Goal: Navigation & Orientation: Find specific page/section

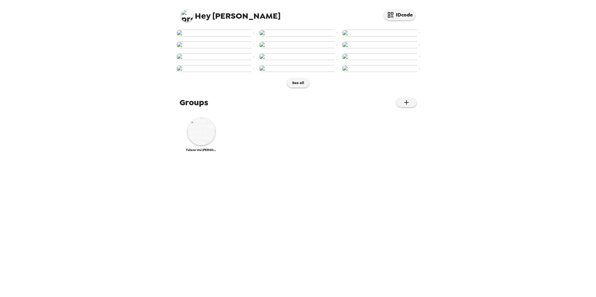
scroll to position [221, 0]
click at [377, 60] on img at bounding box center [381, 56] width 78 height 7
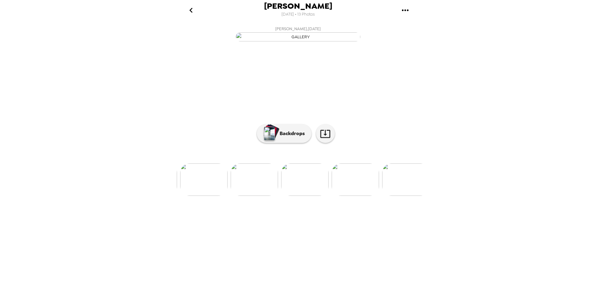
scroll to position [0, 402]
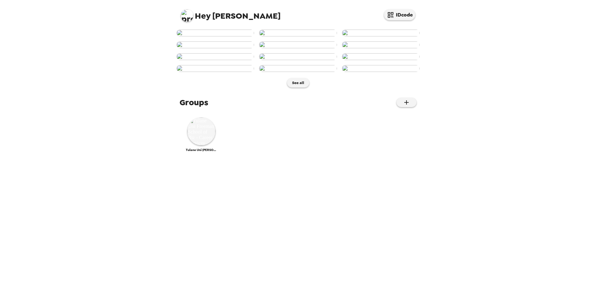
scroll to position [221, 0]
click at [201, 146] on img at bounding box center [201, 131] width 28 height 28
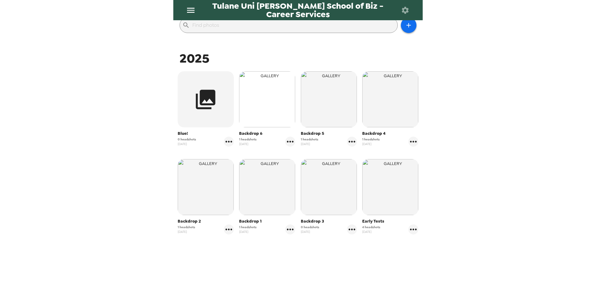
scroll to position [81, 0]
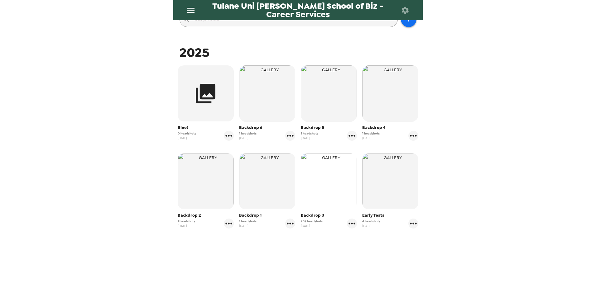
click at [330, 170] on img "button" at bounding box center [329, 181] width 56 height 56
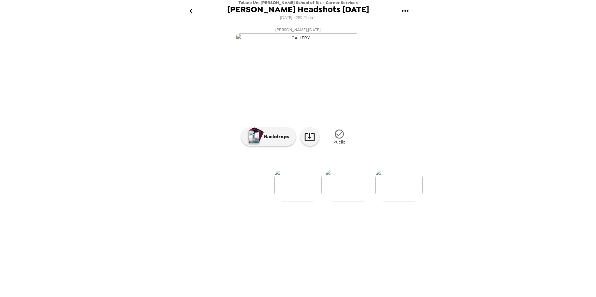
click at [395, 202] on img at bounding box center [398, 185] width 47 height 32
click at [299, 202] on img at bounding box center [299, 185] width 47 height 32
click at [198, 202] on img at bounding box center [202, 185] width 47 height 32
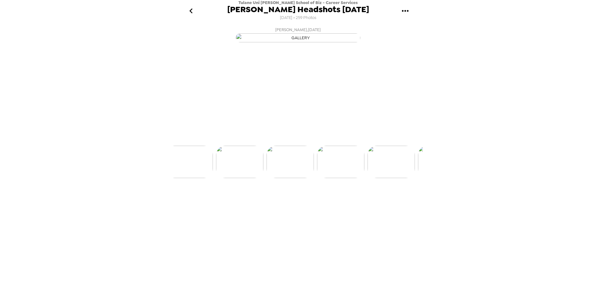
scroll to position [0, 202]
click at [396, 202] on img at bounding box center [398, 185] width 47 height 32
drag, startPoint x: 400, startPoint y: 260, endPoint x: 391, endPoint y: 261, distance: 8.8
click at [393, 202] on ul at bounding box center [297, 185] width 249 height 32
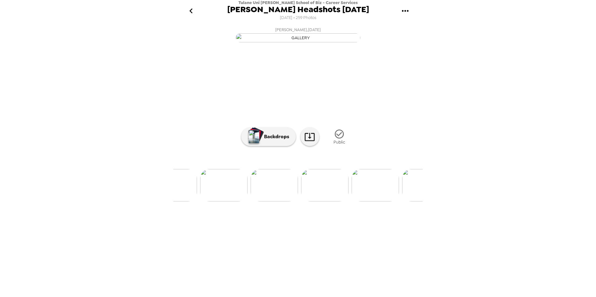
click at [388, 202] on img at bounding box center [375, 185] width 47 height 32
click at [404, 202] on img at bounding box center [392, 185] width 47 height 32
click at [408, 202] on img at bounding box center [399, 185] width 47 height 32
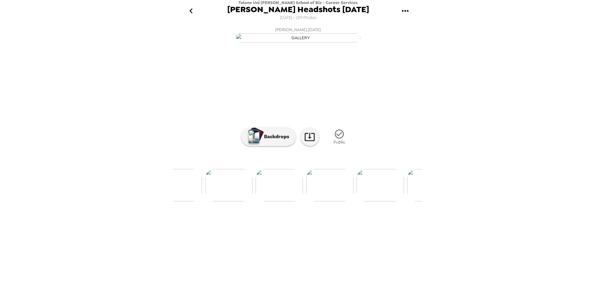
scroll to position [0, 5530]
click at [379, 202] on img at bounding box center [371, 185] width 47 height 32
click at [412, 202] on img at bounding box center [399, 185] width 47 height 32
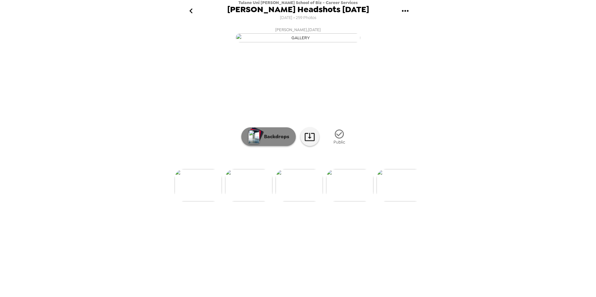
click at [278, 141] on p "Backdrops" at bounding box center [275, 136] width 28 height 7
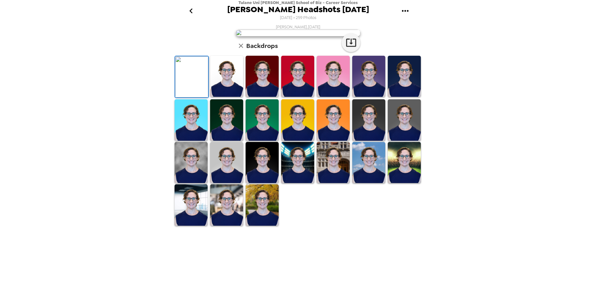
click at [256, 141] on img at bounding box center [262, 119] width 33 height 41
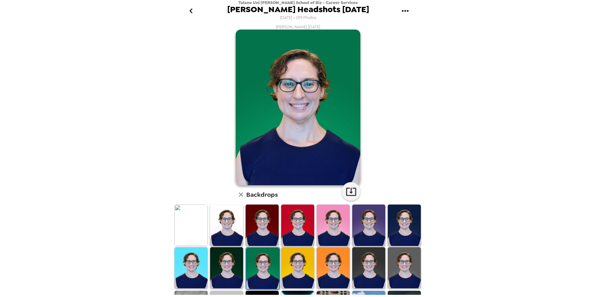
click at [363, 261] on img at bounding box center [368, 267] width 33 height 41
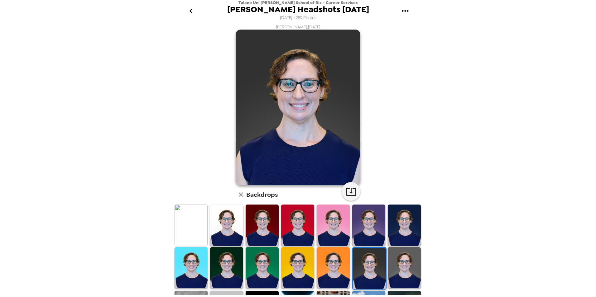
scroll to position [31, 0]
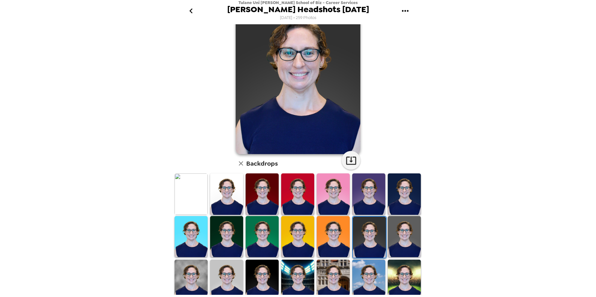
click at [201, 271] on img at bounding box center [191, 280] width 33 height 41
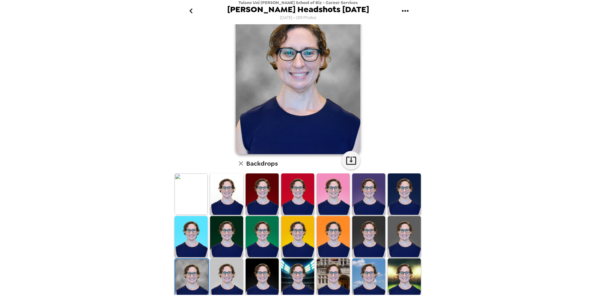
click at [228, 264] on img at bounding box center [226, 279] width 33 height 41
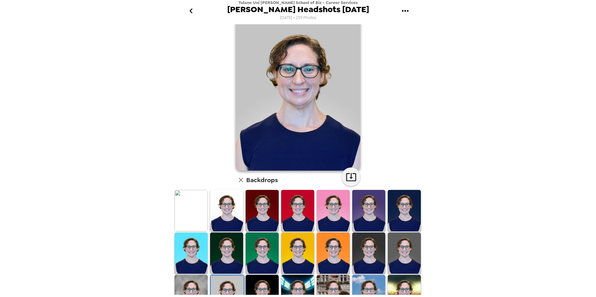
scroll to position [0, 0]
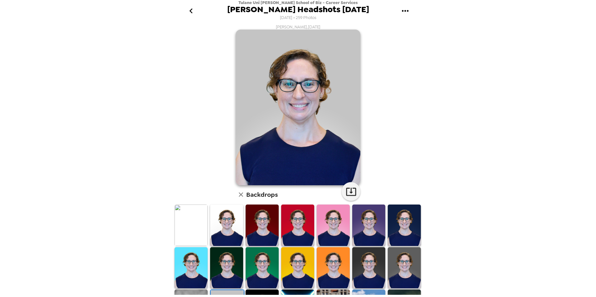
click at [191, 224] on img at bounding box center [191, 225] width 33 height 41
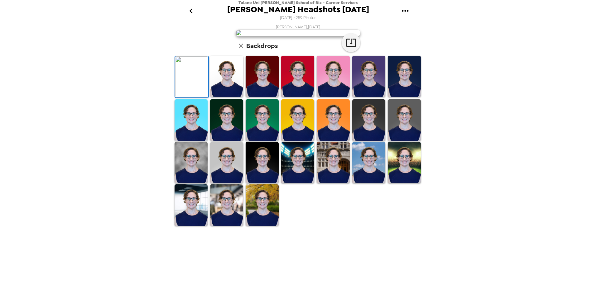
scroll to position [62, 0]
click at [216, 97] on img at bounding box center [226, 76] width 33 height 41
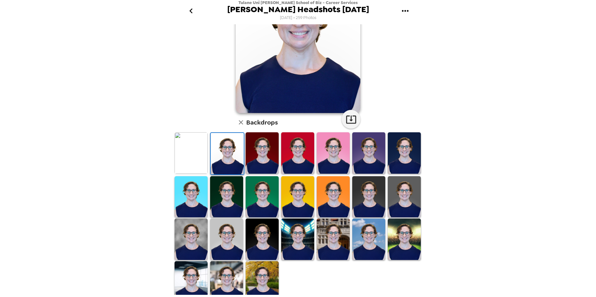
scroll to position [77, 0]
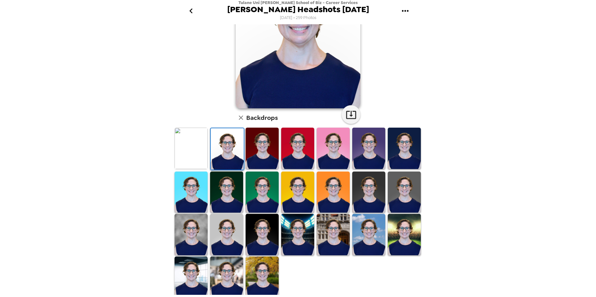
click at [234, 239] on img at bounding box center [226, 234] width 33 height 41
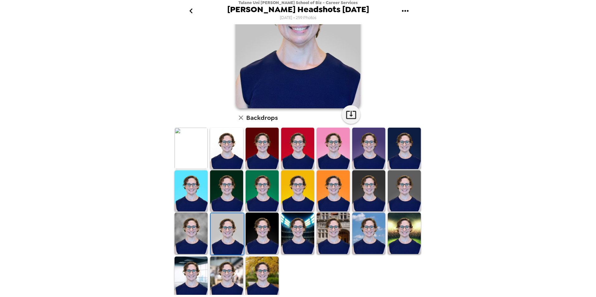
click at [338, 242] on img at bounding box center [333, 233] width 33 height 41
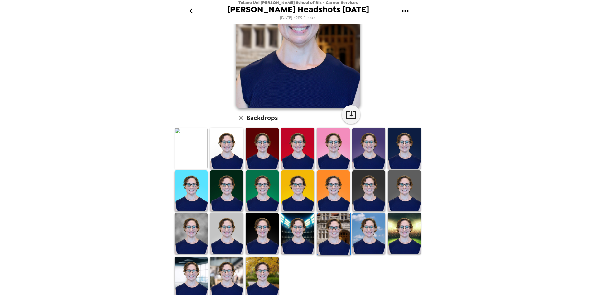
click at [228, 280] on img at bounding box center [226, 277] width 33 height 41
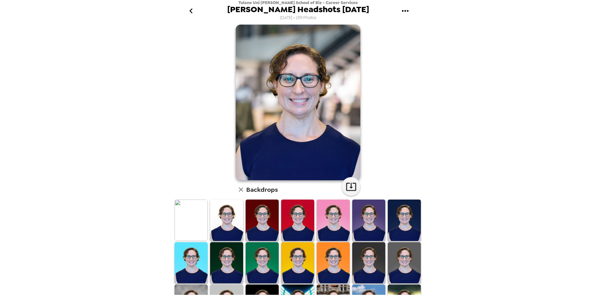
scroll to position [0, 0]
